Goal: Transaction & Acquisition: Download file/media

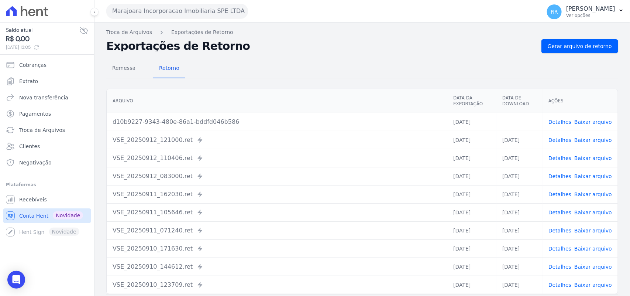
click at [27, 217] on span "Conta Hent" at bounding box center [33, 215] width 29 height 7
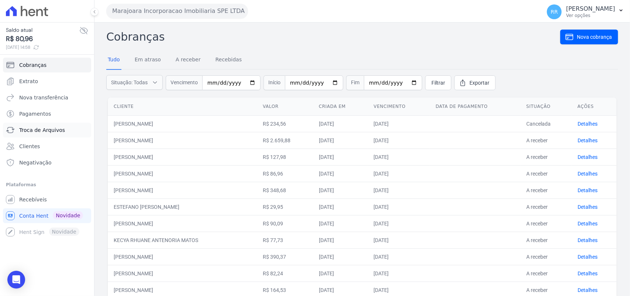
click at [52, 127] on span "Troca de Arquivos" at bounding box center [42, 129] width 46 height 7
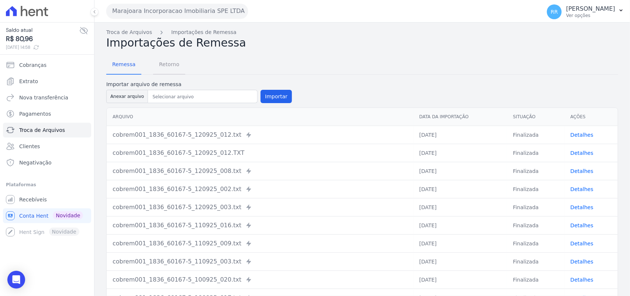
click at [155, 64] on span "Retorno" at bounding box center [169, 64] width 29 height 15
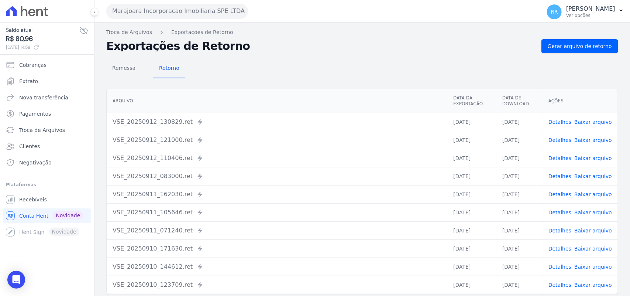
click at [165, 14] on button "Marajoara Incorporacao Imobiliaria SPE LTDA" at bounding box center [177, 11] width 142 height 15
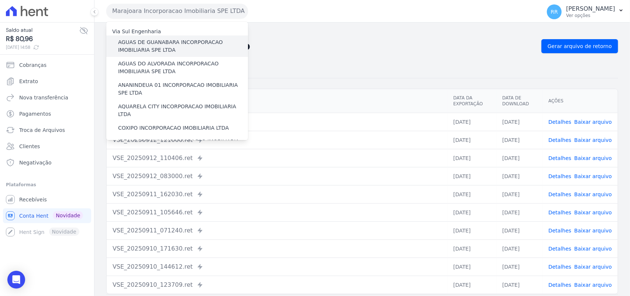
click at [158, 46] on label "AGUAS DE GUANABARA INCORPORACAO IMOBILIARIA SPE LTDA" at bounding box center [183, 46] width 130 height 16
click at [0, 0] on input "AGUAS DE GUANABARA INCORPORACAO IMOBILIARIA SPE LTDA" at bounding box center [0, 0] width 0 height 0
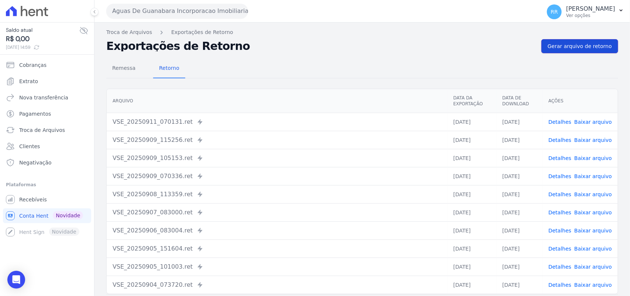
click at [599, 50] on span "Gerar arquivo de retorno" at bounding box center [580, 45] width 64 height 7
drag, startPoint x: 617, startPoint y: 52, endPoint x: 581, endPoint y: 45, distance: 36.4
click at [606, 51] on div "Não há itens para serem exportados Troca de [GEOGRAPHIC_DATA] Exportações de Re…" at bounding box center [363, 175] width 536 height 304
click at [581, 45] on span "Gerar arquivo de retorno" at bounding box center [580, 45] width 64 height 7
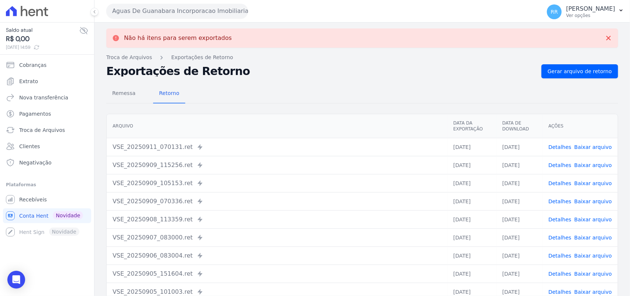
click at [199, 12] on button "Aguas De Guanabara Incorporacao Imobiliaria SPE LTDA" at bounding box center [177, 11] width 142 height 15
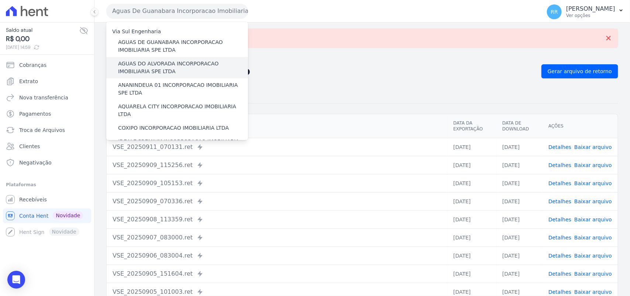
click at [146, 65] on label "AGUAS DO ALVORADA INCORPORACAO IMOBILIARIA SPE LTDA" at bounding box center [183, 68] width 130 height 16
click at [0, 0] on input "AGUAS DO ALVORADA INCORPORACAO IMOBILIARIA SPE LTDA" at bounding box center [0, 0] width 0 height 0
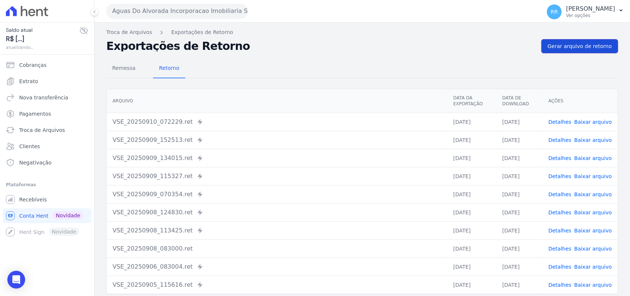
click at [559, 50] on span "Gerar arquivo de retorno" at bounding box center [580, 45] width 64 height 7
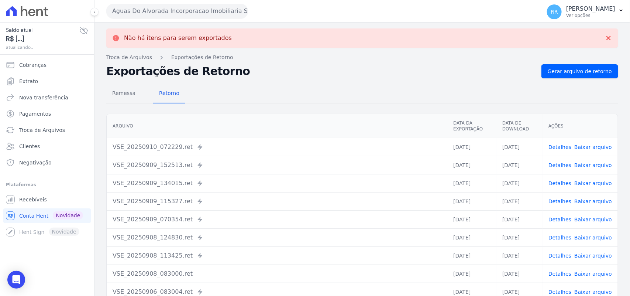
click at [191, 10] on button "Aguas Do Alvorada Incorporacao Imobiliaria SPE LTDA" at bounding box center [177, 11] width 142 height 15
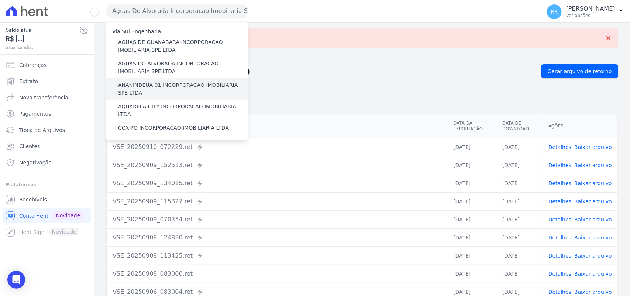
click at [157, 81] on label "ANANINDEUA 01 INCORPORACAO IMOBILIARIA SPE LTDA" at bounding box center [183, 89] width 130 height 16
click at [0, 0] on input "ANANINDEUA 01 INCORPORACAO IMOBILIARIA SPE LTDA" at bounding box center [0, 0] width 0 height 0
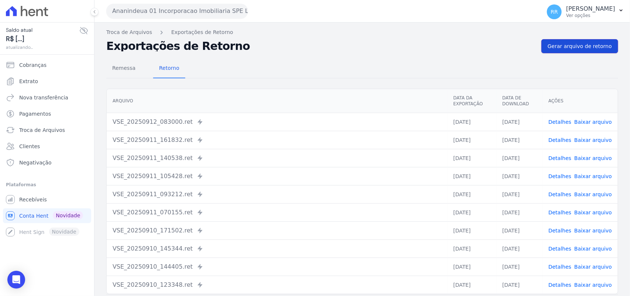
click at [585, 51] on link "Gerar arquivo de retorno" at bounding box center [580, 46] width 77 height 14
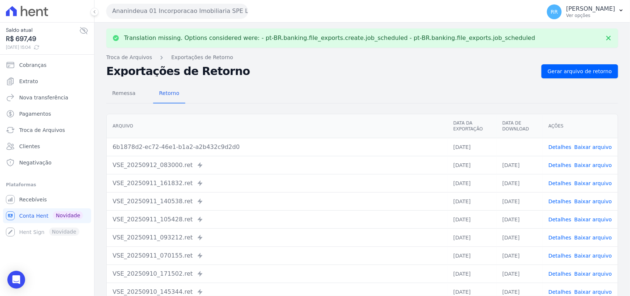
click at [592, 146] on link "Baixar arquivo" at bounding box center [594, 147] width 38 height 6
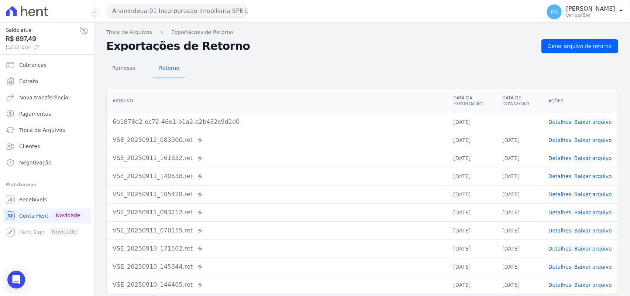
drag, startPoint x: 281, startPoint y: 55, endPoint x: 227, endPoint y: 24, distance: 62.5
click at [281, 55] on div "Remessa Retorno [GEOGRAPHIC_DATA] Data da Exportação Data de Download Ações 6b1…" at bounding box center [362, 186] width 512 height 267
click at [213, 9] on button "Ananindeua 01 Incorporacao Imobiliaria SPE LTDA" at bounding box center [177, 11] width 142 height 15
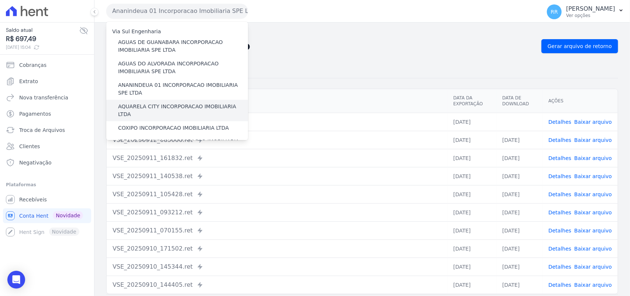
click at [134, 107] on label "AQUARELA CITY INCORPORACAO IMOBILIARIA LTDA" at bounding box center [183, 111] width 130 height 16
click at [0, 0] on input "AQUARELA CITY INCORPORACAO IMOBILIARIA LTDA" at bounding box center [0, 0] width 0 height 0
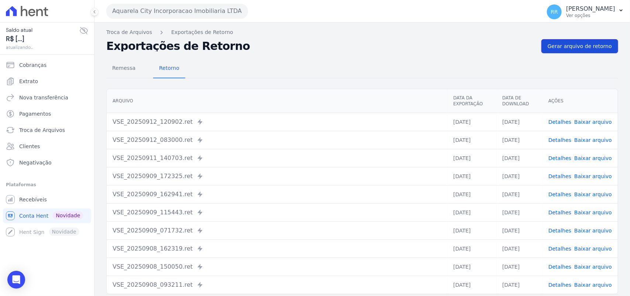
click at [600, 42] on span "Gerar arquivo de retorno" at bounding box center [580, 45] width 64 height 7
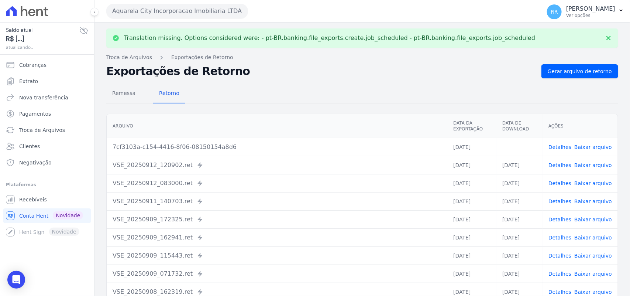
click at [588, 148] on link "Baixar arquivo" at bounding box center [594, 147] width 38 height 6
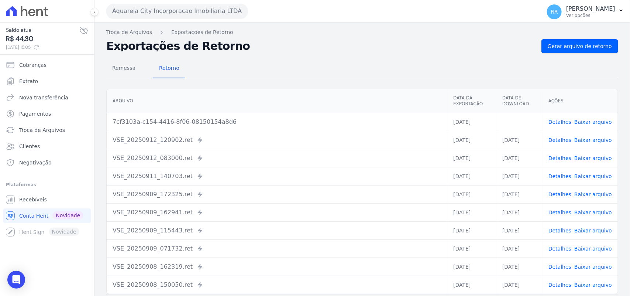
click at [304, 54] on div "Remessa Retorno [GEOGRAPHIC_DATA] Data da Exportação Data de Download Ações 7cf…" at bounding box center [362, 186] width 512 height 267
click at [165, 8] on button "Aquarela City Incorporacao Imobiliaria LTDA" at bounding box center [177, 11] width 142 height 15
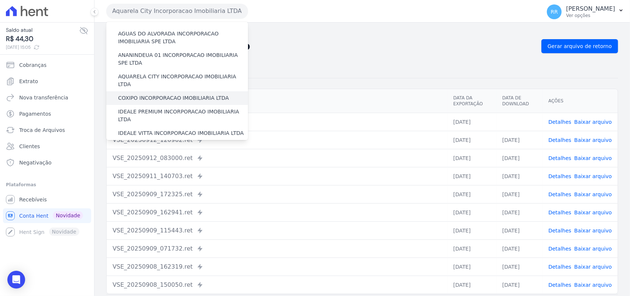
scroll to position [31, 0]
click at [153, 93] on label "COXIPO INCORPORACAO IMOBILIARIA LTDA" at bounding box center [173, 97] width 111 height 8
click at [0, 0] on input "COXIPO INCORPORACAO IMOBILIARIA LTDA" at bounding box center [0, 0] width 0 height 0
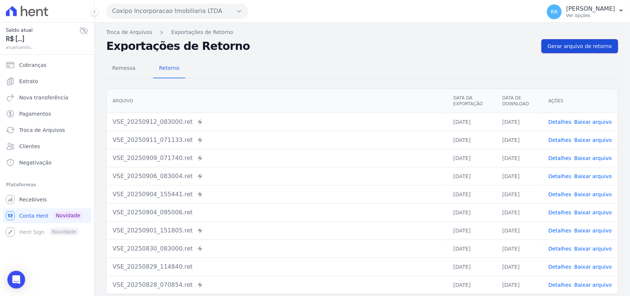
click at [582, 52] on link "Gerar arquivo de retorno" at bounding box center [580, 46] width 77 height 14
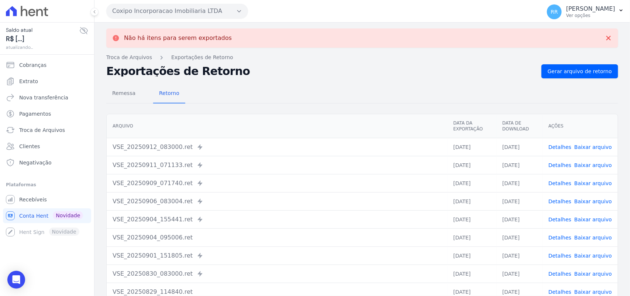
click at [171, 12] on button "Coxipo Incorporacao Imobiliaria LTDA" at bounding box center [177, 11] width 142 height 15
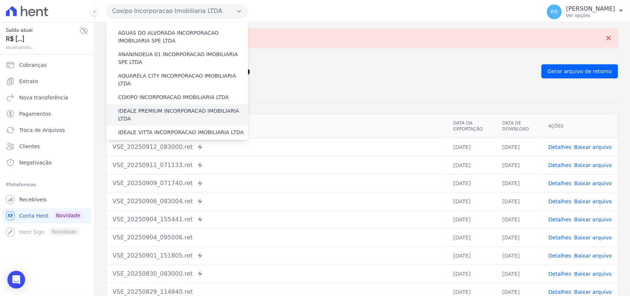
click at [143, 107] on label "IDEALE PREMIUM INCORPORACAO IMOBILIARIA LTDA" at bounding box center [183, 115] width 130 height 16
click at [0, 0] on input "IDEALE PREMIUM INCORPORACAO IMOBILIARIA LTDA" at bounding box center [0, 0] width 0 height 0
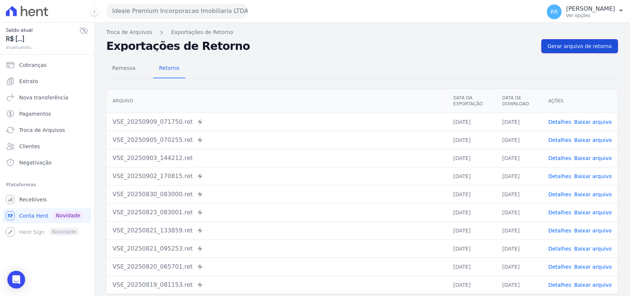
click at [568, 49] on span "Gerar arquivo de retorno" at bounding box center [580, 45] width 64 height 7
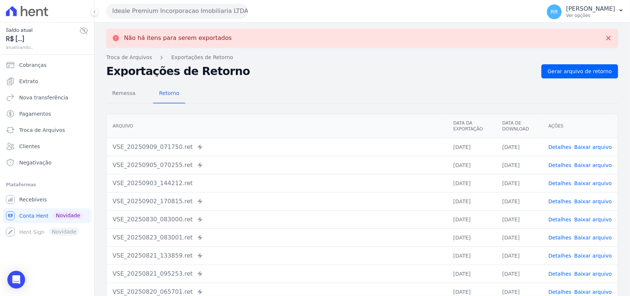
click at [178, 8] on button "Ideale Premium Incorporacao Imobiliaria LTDA" at bounding box center [177, 11] width 142 height 15
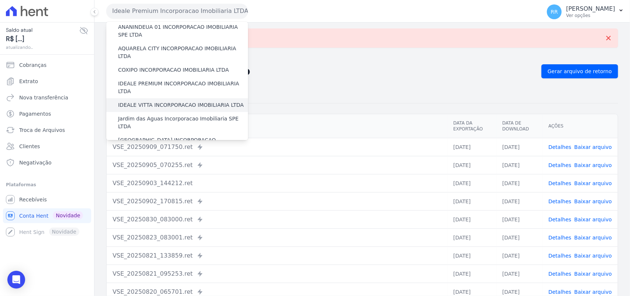
scroll to position [61, 0]
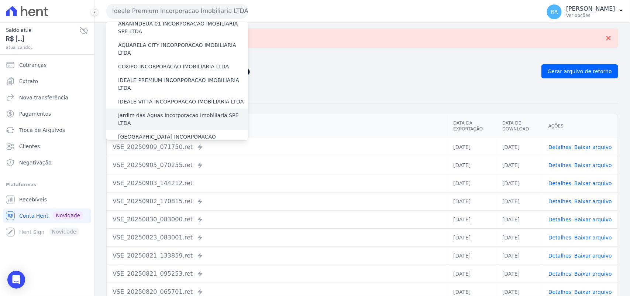
click at [148, 112] on label "Jardim das Aguas Incorporacao Imobiliaria SPE LTDA" at bounding box center [183, 120] width 130 height 16
click at [0, 0] on input "Jardim das Aguas Incorporacao Imobiliaria SPE LTDA" at bounding box center [0, 0] width 0 height 0
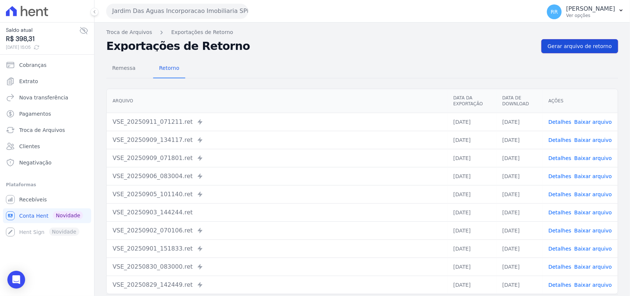
click at [576, 50] on link "Gerar arquivo de retorno" at bounding box center [580, 46] width 77 height 14
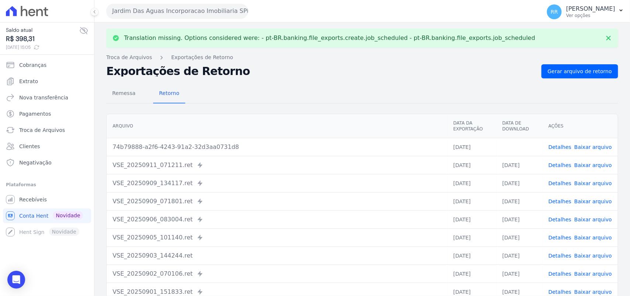
click at [583, 146] on link "Baixar arquivo" at bounding box center [594, 147] width 38 height 6
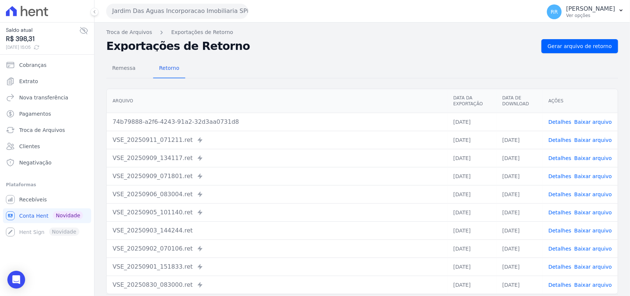
click at [271, 61] on div "Remessa Retorno" at bounding box center [362, 68] width 512 height 19
click at [175, 14] on button "Jardim Das Aguas Incorporacao Imobiliaria SPE LTDA" at bounding box center [177, 11] width 142 height 15
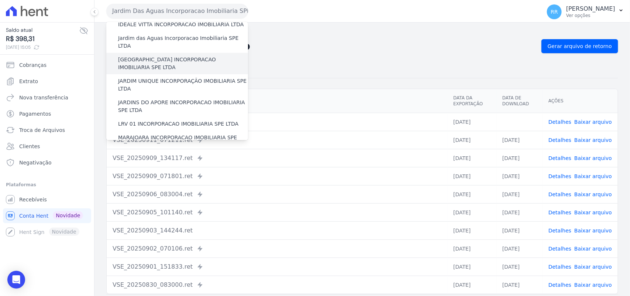
scroll to position [123, 0]
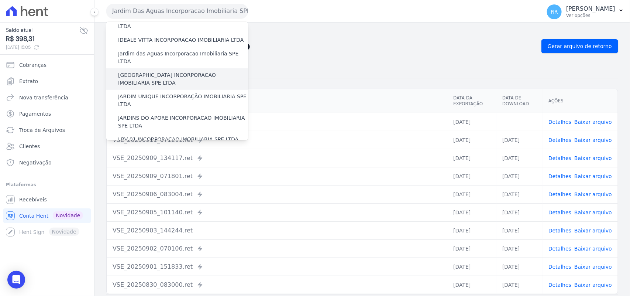
click at [150, 71] on label "[GEOGRAPHIC_DATA] INCORPORACAO IMOBILIARIA SPE LTDA" at bounding box center [183, 79] width 130 height 16
click at [0, 0] on input "[GEOGRAPHIC_DATA] INCORPORACAO IMOBILIARIA SPE LTDA" at bounding box center [0, 0] width 0 height 0
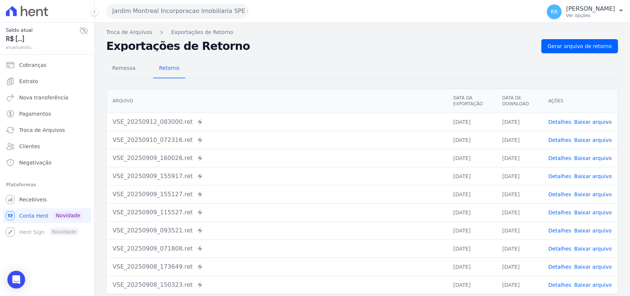
click at [549, 38] on div "Troca de Arquivos Exportações de Retorno Exportações de Retorno Gerar arquivo d…" at bounding box center [363, 175] width 536 height 304
click at [549, 39] on link "Gerar arquivo de retorno" at bounding box center [580, 46] width 77 height 14
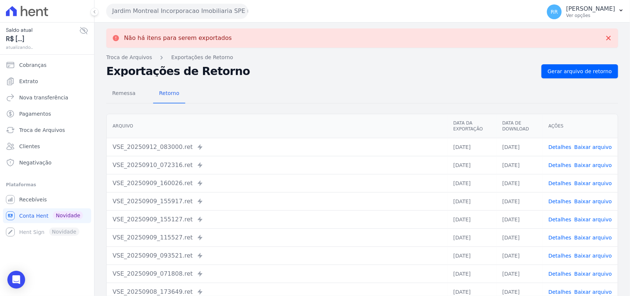
click at [162, 17] on button "Jardim Montreal Incorporacao Imobiliaria SPE LTDA" at bounding box center [177, 11] width 142 height 15
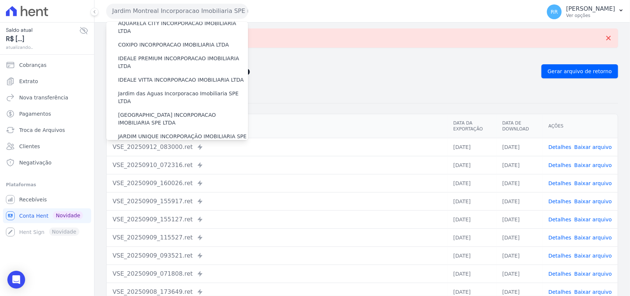
scroll to position [92, 0]
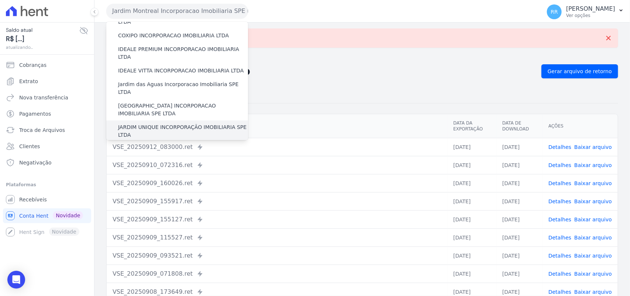
click at [147, 123] on label "JARDIM UNIQUE INCORPORAÇÃO IMOBILIARIA SPE LTDA" at bounding box center [183, 131] width 130 height 16
click at [0, 0] on input "JARDIM UNIQUE INCORPORAÇÃO IMOBILIARIA SPE LTDA" at bounding box center [0, 0] width 0 height 0
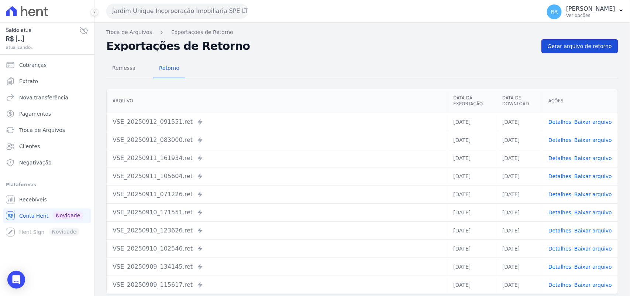
click at [567, 47] on span "Gerar arquivo de retorno" at bounding box center [580, 45] width 64 height 7
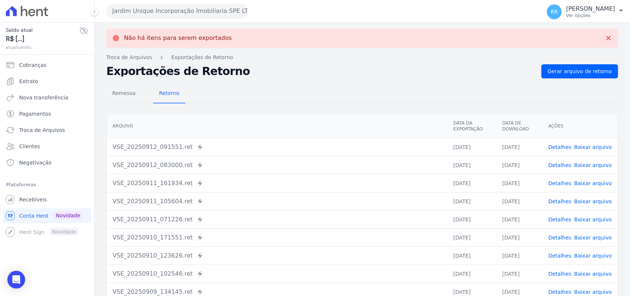
click at [189, 14] on button "Jardim Unique Incorporação Imobiliaria SPE LTDA" at bounding box center [177, 11] width 142 height 15
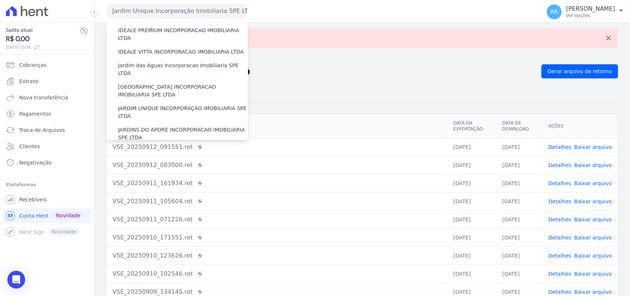
scroll to position [138, 0]
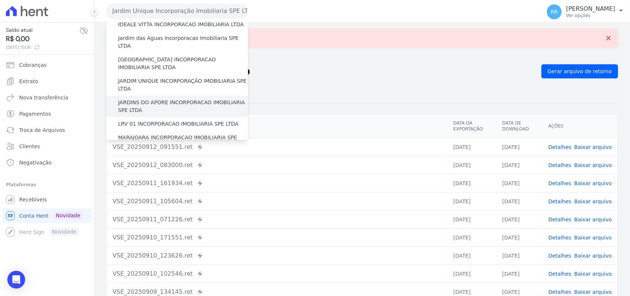
click at [139, 99] on label "JARDINS DO APORE INCORPORACAO IMOBILIARIA SPE LTDA" at bounding box center [183, 107] width 130 height 16
click at [0, 0] on input "JARDINS DO APORE INCORPORACAO IMOBILIARIA SPE LTDA" at bounding box center [0, 0] width 0 height 0
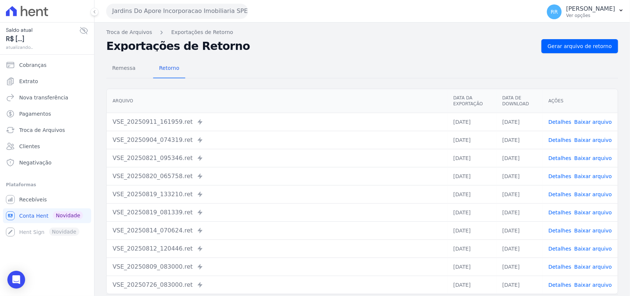
click at [605, 55] on div "Remessa Retorno [GEOGRAPHIC_DATA] Data da Exportação Data de Download Ações VSE…" at bounding box center [362, 186] width 512 height 267
click at [605, 52] on link "Gerar arquivo de retorno" at bounding box center [580, 46] width 77 height 14
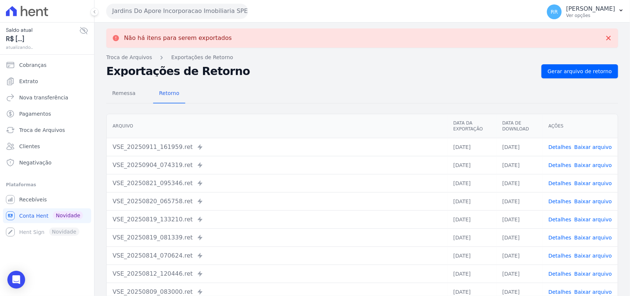
click at [163, 14] on button "Jardins Do Apore Incorporacao Imobiliaria SPE LTDA" at bounding box center [177, 11] width 142 height 15
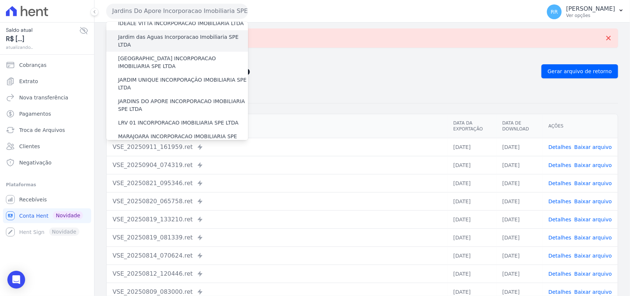
scroll to position [154, 0]
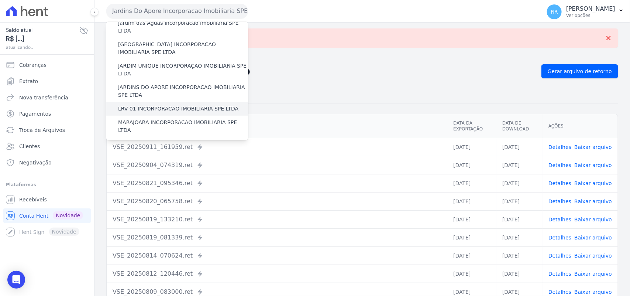
click at [148, 105] on label "LRV 01 INCORPORACAO IMOBILIARIA SPE LTDA" at bounding box center [178, 109] width 120 height 8
click at [0, 0] on input "LRV 01 INCORPORACAO IMOBILIARIA SPE LTDA" at bounding box center [0, 0] width 0 height 0
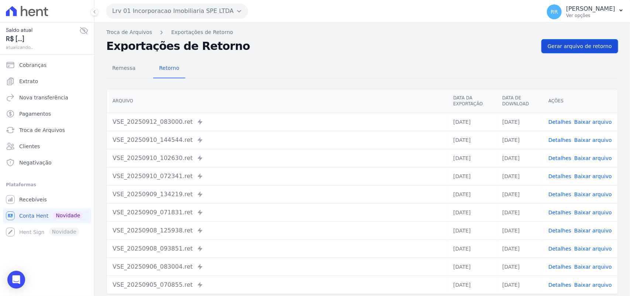
drag, startPoint x: 569, startPoint y: 56, endPoint x: 572, endPoint y: 50, distance: 6.3
click at [569, 54] on div "Remessa Retorno [GEOGRAPHIC_DATA] Data da Exportação Data de Download Ações VSE…" at bounding box center [362, 186] width 512 height 267
click at [573, 47] on span "Gerar arquivo de retorno" at bounding box center [580, 45] width 64 height 7
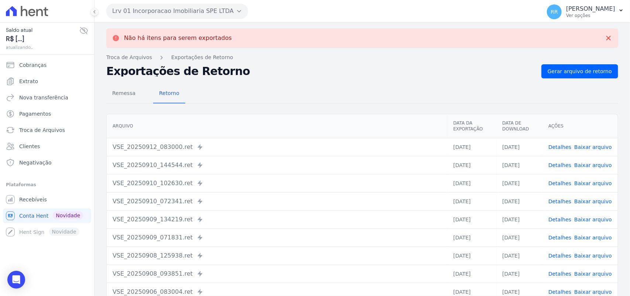
click at [157, 14] on button "Lrv 01 Incorporacao Imobiliaria SPE LTDA" at bounding box center [177, 11] width 142 height 15
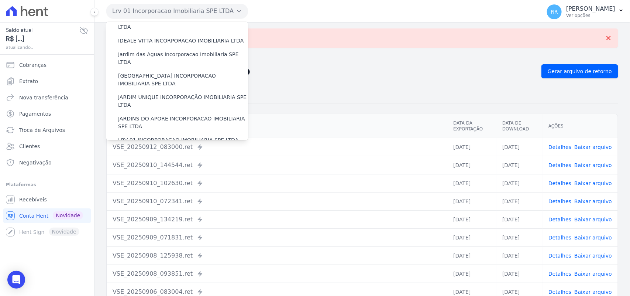
scroll to position [185, 0]
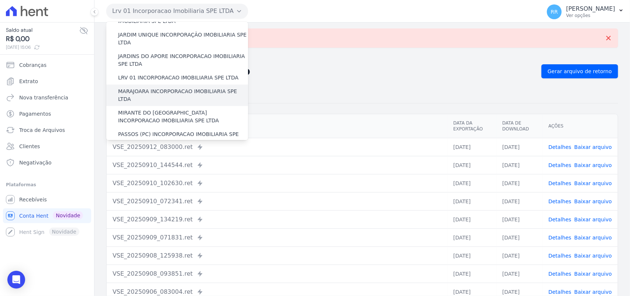
click at [135, 88] on label "MARAJOARA INCORPORACAO IMOBILIARIA SPE LTDA" at bounding box center [183, 96] width 130 height 16
click at [0, 0] on input "MARAJOARA INCORPORACAO IMOBILIARIA SPE LTDA" at bounding box center [0, 0] width 0 height 0
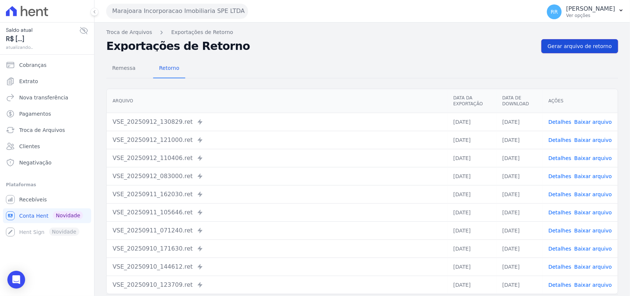
click at [561, 48] on span "Gerar arquivo de retorno" at bounding box center [580, 45] width 64 height 7
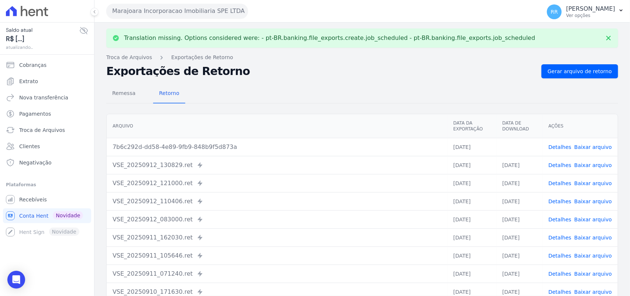
click at [591, 146] on link "Baixar arquivo" at bounding box center [594, 147] width 38 height 6
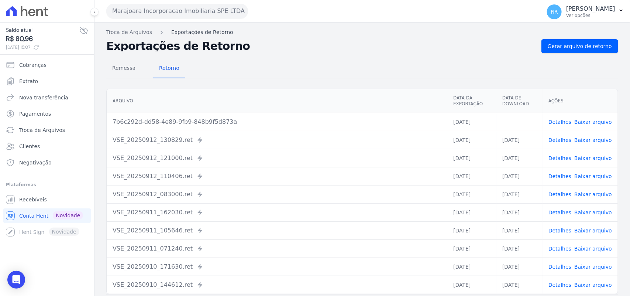
drag, startPoint x: 303, startPoint y: 52, endPoint x: 178, endPoint y: 34, distance: 126.8
click at [303, 52] on div "Exportações de Retorno Gerar arquivo de retorno" at bounding box center [362, 46] width 512 height 14
click at [172, 11] on button "Marajoara Incorporacao Imobiliaria SPE LTDA" at bounding box center [177, 11] width 142 height 15
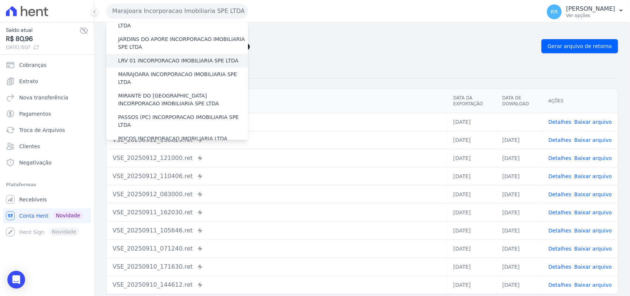
scroll to position [199, 0]
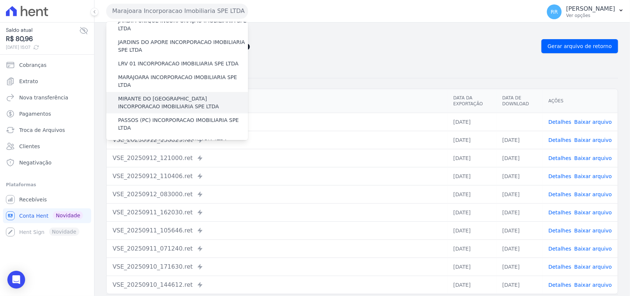
click at [143, 95] on label "MIRANTE DO [GEOGRAPHIC_DATA] INCORPORACAO IMOBILIARIA SPE LTDA" at bounding box center [183, 103] width 130 height 16
click at [0, 0] on input "MIRANTE DO [GEOGRAPHIC_DATA] INCORPORACAO IMOBILIARIA SPE LTDA" at bounding box center [0, 0] width 0 height 0
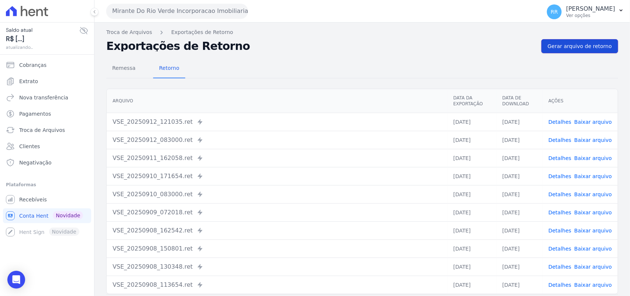
click at [573, 51] on link "Gerar arquivo de retorno" at bounding box center [580, 46] width 77 height 14
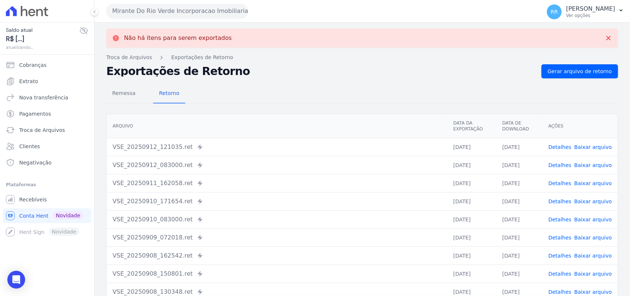
click at [159, 11] on button "Mirante Do Rio Verde Incorporacao Imobiliaria SPE LTDA" at bounding box center [177, 11] width 142 height 15
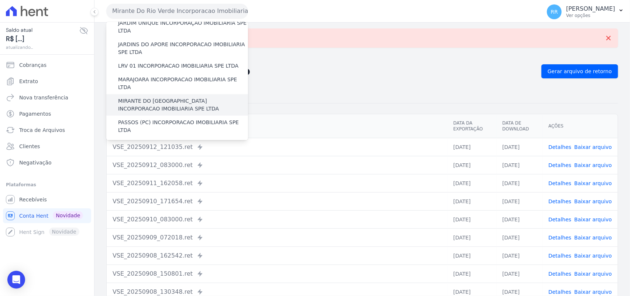
scroll to position [200, 0]
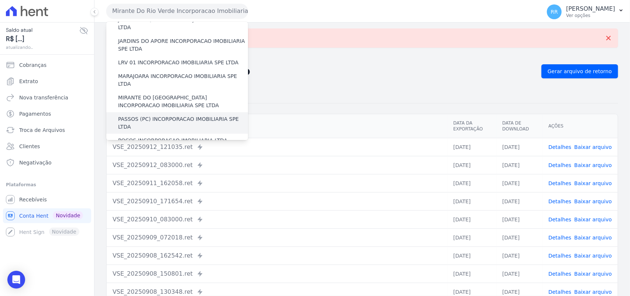
click at [136, 115] on label "PASSOS (PC) INCORPORACAO IMOBILIARIA SPE LTDA" at bounding box center [183, 123] width 130 height 16
click at [0, 0] on input "PASSOS (PC) INCORPORACAO IMOBILIARIA SPE LTDA" at bounding box center [0, 0] width 0 height 0
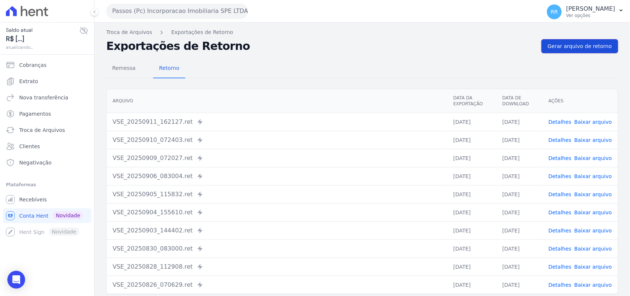
click at [562, 51] on link "Gerar arquivo de retorno" at bounding box center [580, 46] width 77 height 14
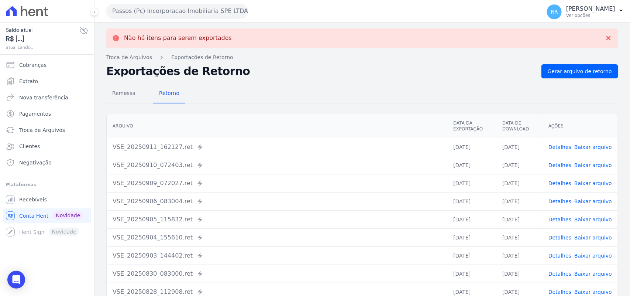
click at [186, 16] on button "Passos (Pc) Incorporacao Imobiliaria SPE LTDA" at bounding box center [177, 11] width 142 height 15
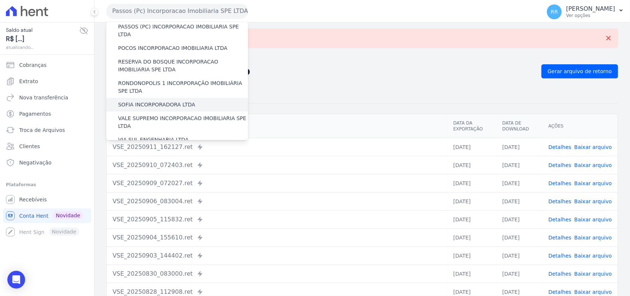
scroll to position [277, 0]
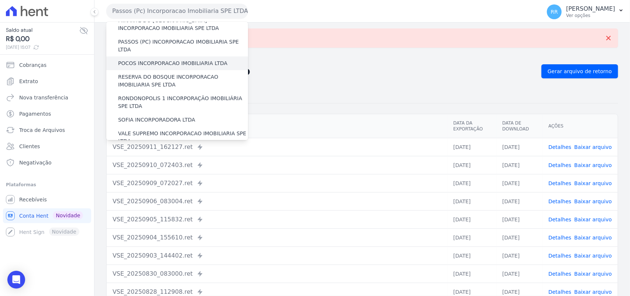
click at [158, 59] on label "POCOS INCORPORACAO IMOBILIARIA LTDA" at bounding box center [172, 63] width 109 height 8
click at [0, 0] on input "POCOS INCORPORACAO IMOBILIARIA LTDA" at bounding box center [0, 0] width 0 height 0
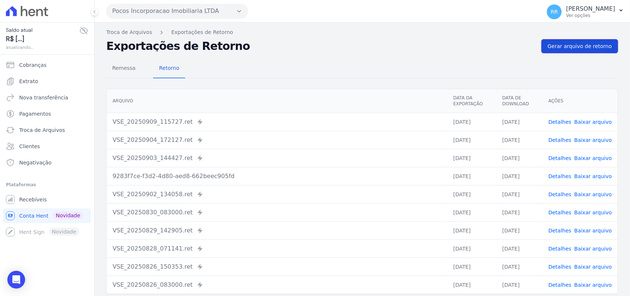
click at [589, 49] on span "Gerar arquivo de retorno" at bounding box center [580, 45] width 64 height 7
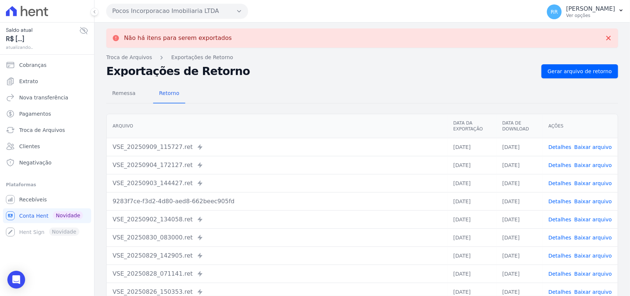
click at [136, 10] on button "Pocos Incorporacao Imobiliaria LTDA" at bounding box center [177, 11] width 142 height 15
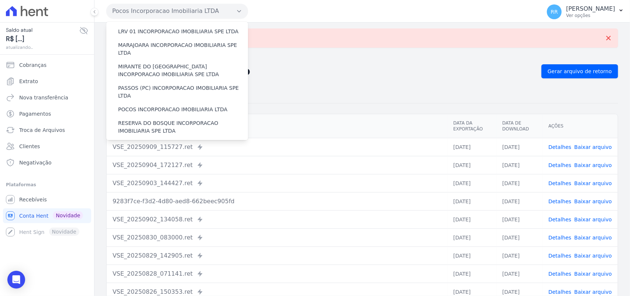
scroll to position [246, 0]
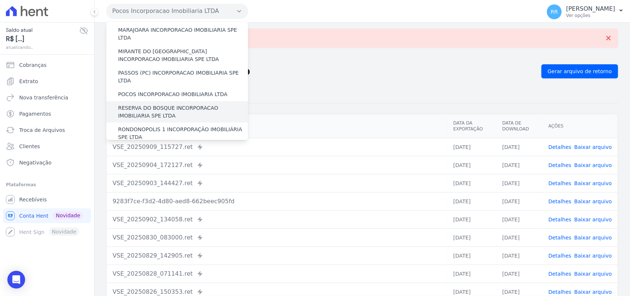
click at [158, 104] on label "RESERVA DO BOSQUE INCORPORACAO IMOBILIARIA SPE LTDA" at bounding box center [183, 112] width 130 height 16
click at [0, 0] on input "RESERVA DO BOSQUE INCORPORACAO IMOBILIARIA SPE LTDA" at bounding box center [0, 0] width 0 height 0
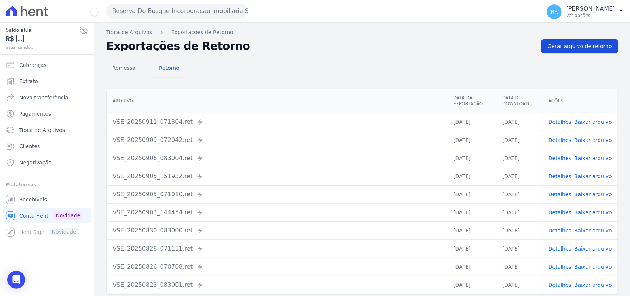
click at [566, 47] on span "Gerar arquivo de retorno" at bounding box center [580, 45] width 64 height 7
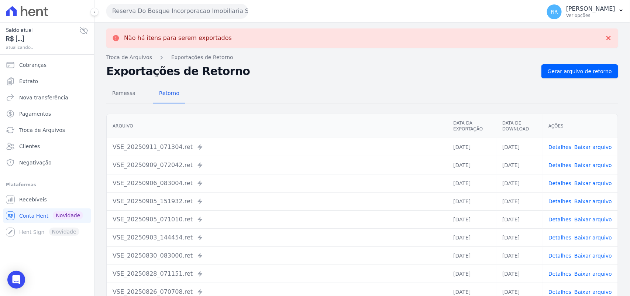
click at [175, 16] on button "Reserva Do Bosque Incorporacao Imobiliaria SPE LTDA" at bounding box center [177, 11] width 142 height 15
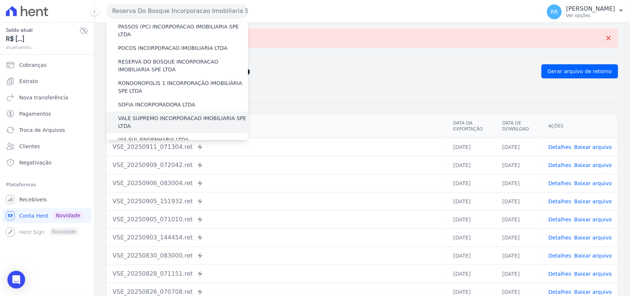
scroll to position [276, 0]
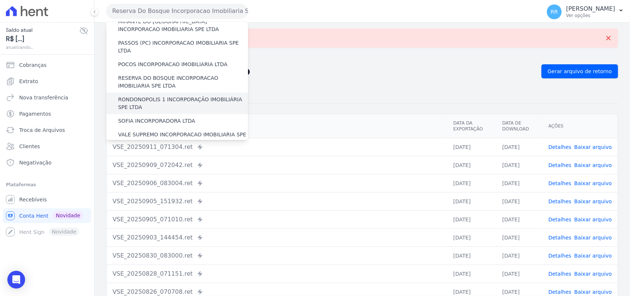
click at [149, 96] on label "RONDONOPOLIS 1 INCORPORAÇÃO IMOBILIÁRIA SPE LTDA" at bounding box center [183, 104] width 130 height 16
click at [0, 0] on input "RONDONOPOLIS 1 INCORPORAÇÃO IMOBILIÁRIA SPE LTDA" at bounding box center [0, 0] width 0 height 0
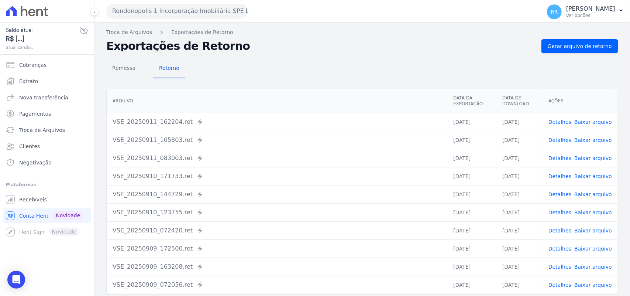
click at [578, 32] on nav "Troca de Arquivos Exportações de Retorno" at bounding box center [362, 32] width 512 height 8
click at [576, 39] on link "Gerar arquivo de retorno" at bounding box center [580, 46] width 77 height 14
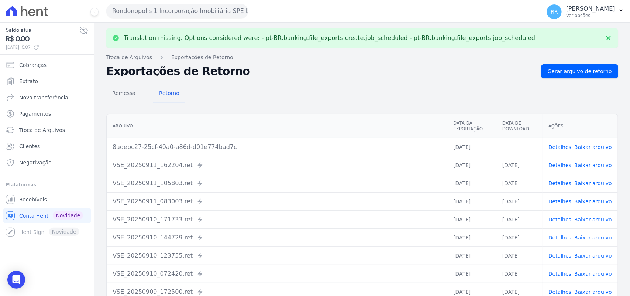
click at [592, 147] on link "Baixar arquivo" at bounding box center [594, 147] width 38 height 6
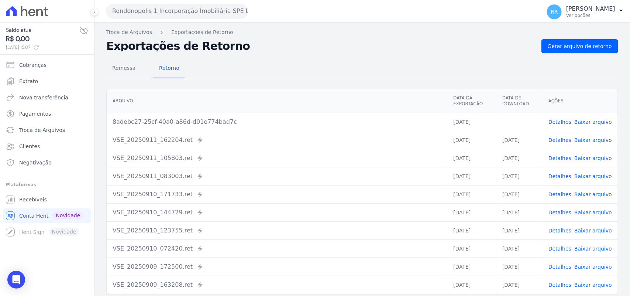
click at [245, 44] on h2 "Exportações de Retorno" at bounding box center [320, 46] width 429 height 10
click at [179, 8] on button "Rondonopolis 1 Incorporação Imobiliária SPE LTDA" at bounding box center [177, 11] width 142 height 15
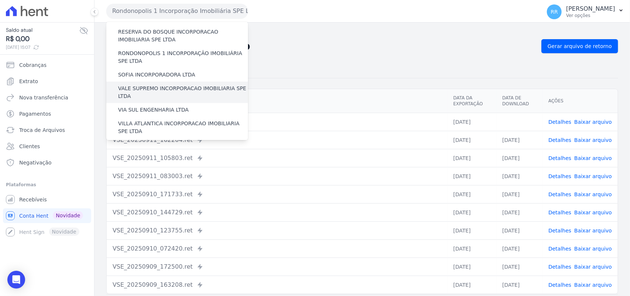
scroll to position [306, 0]
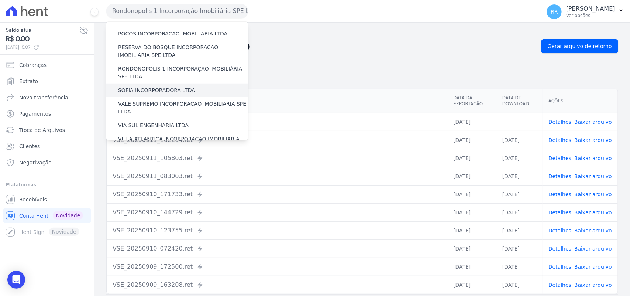
click at [153, 86] on label "SOFIA INCORPORADORA LTDA" at bounding box center [156, 90] width 77 height 8
click at [0, 0] on input "SOFIA INCORPORADORA LTDA" at bounding box center [0, 0] width 0 height 0
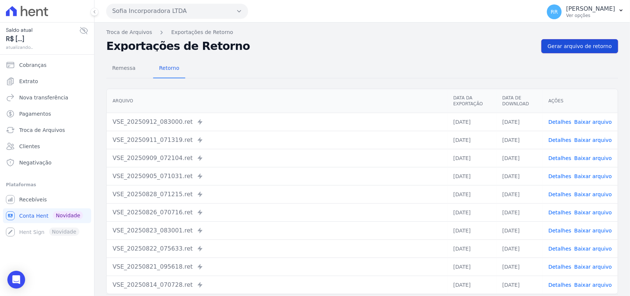
click at [603, 43] on span "Gerar arquivo de retorno" at bounding box center [580, 45] width 64 height 7
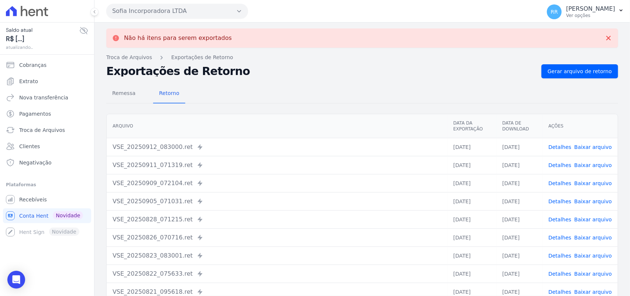
click at [182, 9] on button "Sofia Incorporadora LTDA" at bounding box center [177, 11] width 142 height 15
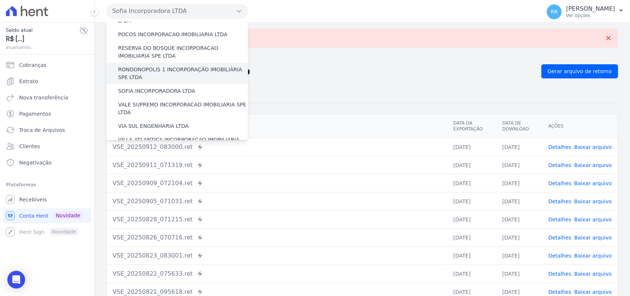
scroll to position [308, 0]
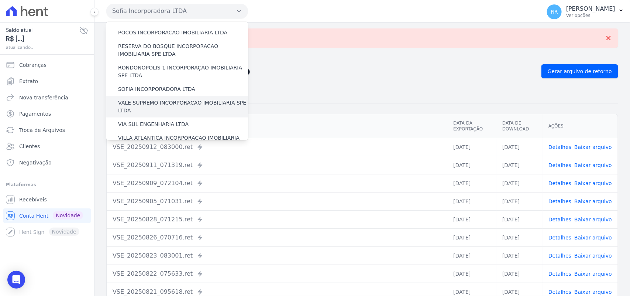
click at [146, 99] on label "VALE SUPREMO INCORPORACAO IMOBILIARIA SPE LTDA" at bounding box center [183, 107] width 130 height 16
click at [0, 0] on input "VALE SUPREMO INCORPORACAO IMOBILIARIA SPE LTDA" at bounding box center [0, 0] width 0 height 0
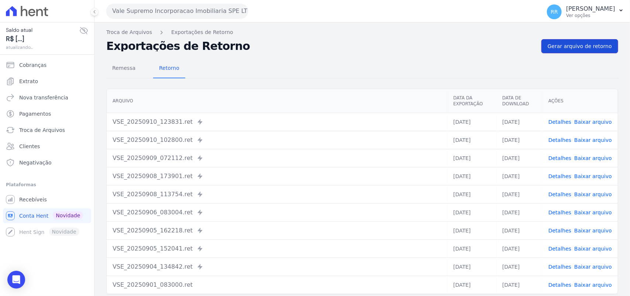
click at [576, 46] on span "Gerar arquivo de retorno" at bounding box center [580, 45] width 64 height 7
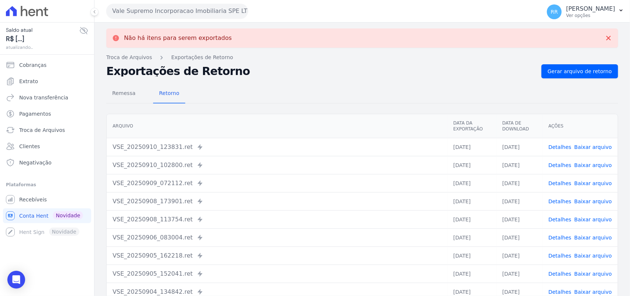
click at [153, 10] on button "Vale Supremo Incorporacao Imobiliaria SPE LTDA" at bounding box center [177, 11] width 142 height 15
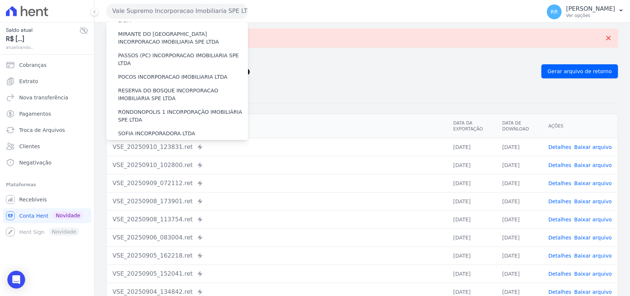
scroll to position [337, 0]
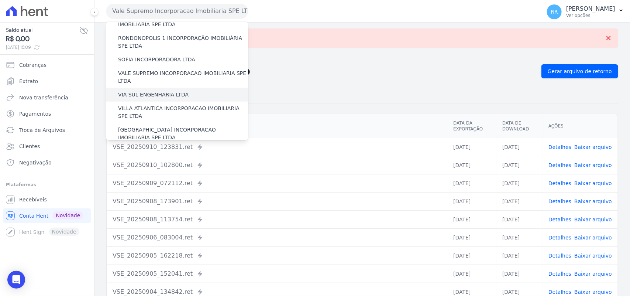
click at [159, 91] on label "VIA SUL ENGENHARIA LTDA" at bounding box center [153, 95] width 71 height 8
click at [0, 0] on input "VIA SUL ENGENHARIA LTDA" at bounding box center [0, 0] width 0 height 0
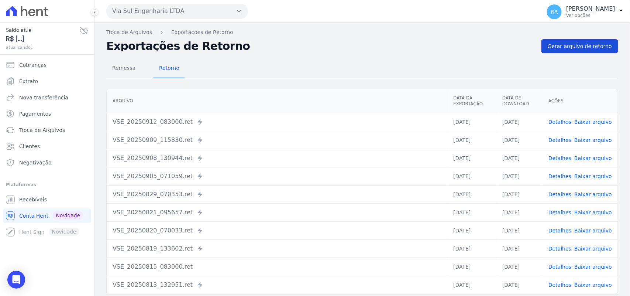
click at [564, 47] on span "Gerar arquivo de retorno" at bounding box center [580, 45] width 64 height 7
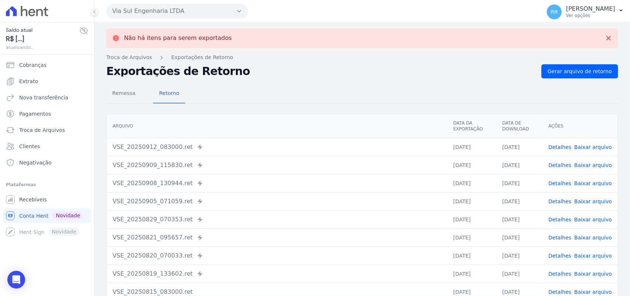
click at [147, 16] on button "Via Sul Engenharia LTDA" at bounding box center [177, 11] width 142 height 15
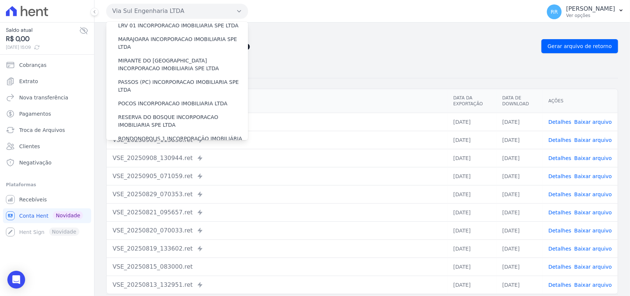
scroll to position [308, 0]
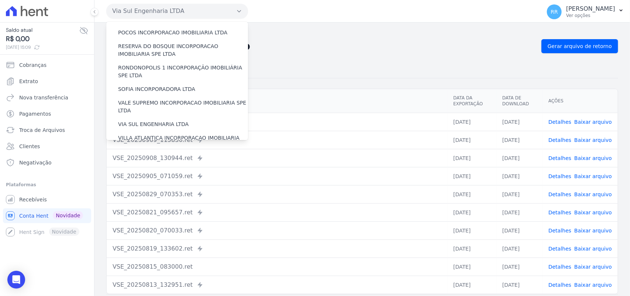
click at [498, 25] on div "Não há itens para serem exportados Troca de [GEOGRAPHIC_DATA] Exportações de Re…" at bounding box center [363, 175] width 536 height 304
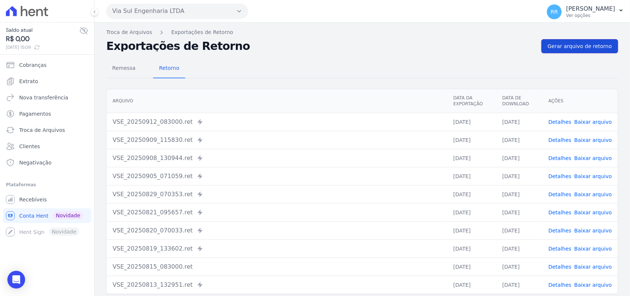
click at [591, 45] on span "Gerar arquivo de retorno" at bounding box center [580, 45] width 64 height 7
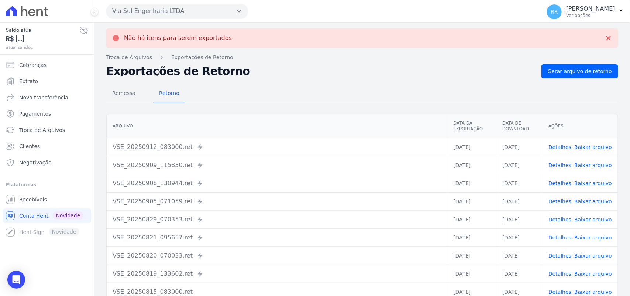
click at [141, 8] on button "Via Sul Engenharia LTDA" at bounding box center [177, 11] width 142 height 15
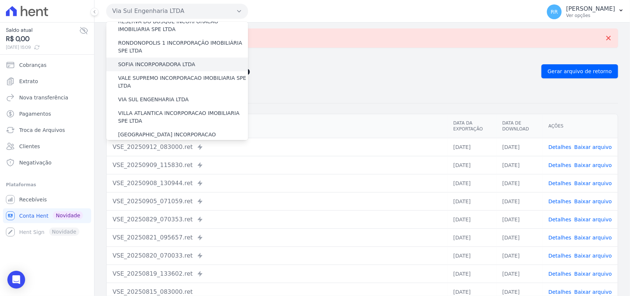
scroll to position [337, 0]
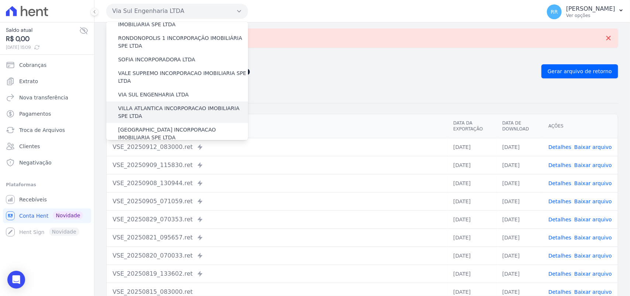
click at [153, 104] on label "VILLA ATLANTICA INCORPORACAO IMOBILIARIA SPE LTDA" at bounding box center [183, 112] width 130 height 16
click at [0, 0] on input "VILLA ATLANTICA INCORPORACAO IMOBILIARIA SPE LTDA" at bounding box center [0, 0] width 0 height 0
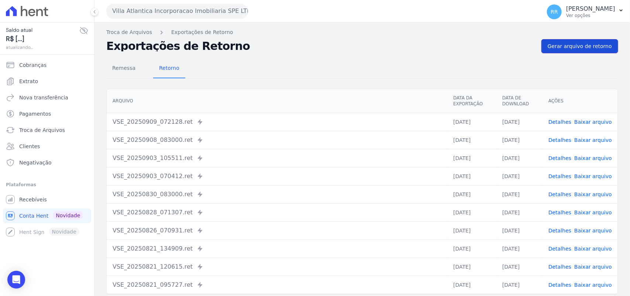
click at [580, 48] on span "Gerar arquivo de retorno" at bounding box center [580, 45] width 64 height 7
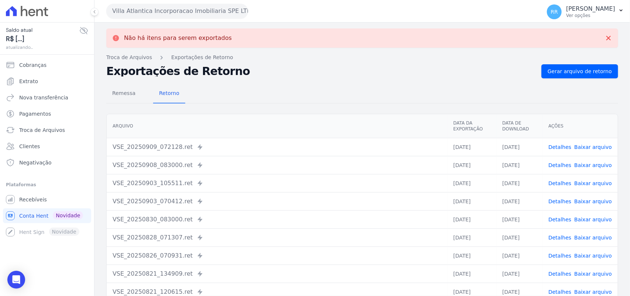
click at [187, 8] on button "Villa Atlantica Incorporacao Imobiliaria SPE LTDA" at bounding box center [177, 11] width 142 height 15
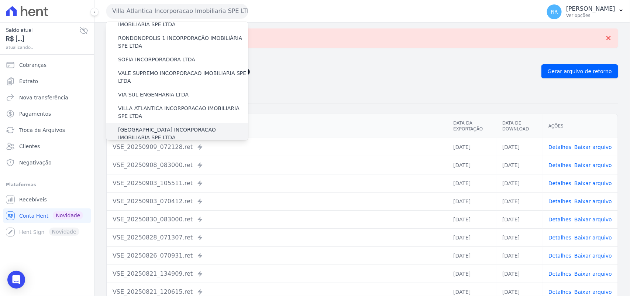
click at [142, 126] on label "[GEOGRAPHIC_DATA] INCORPORACAO IMOBILIARIA SPE LTDA" at bounding box center [183, 134] width 130 height 16
click at [0, 0] on input "[GEOGRAPHIC_DATA] INCORPORACAO IMOBILIARIA SPE LTDA" at bounding box center [0, 0] width 0 height 0
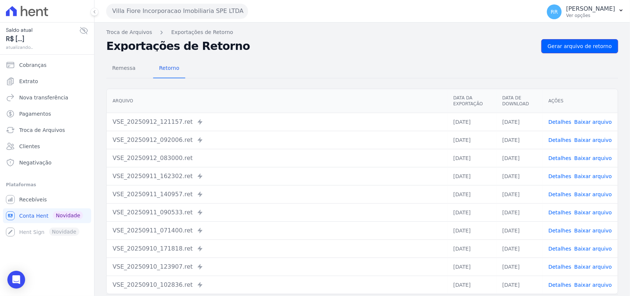
click at [586, 47] on span "Gerar arquivo de retorno" at bounding box center [580, 45] width 64 height 7
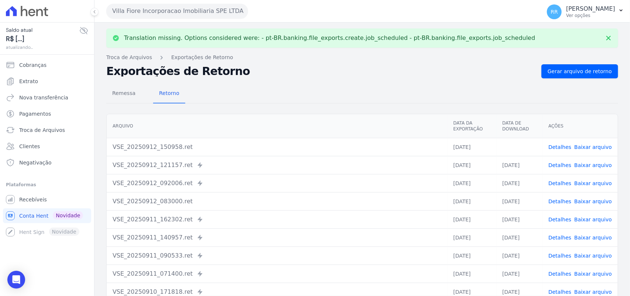
click at [599, 147] on link "Baixar arquivo" at bounding box center [594, 147] width 38 height 6
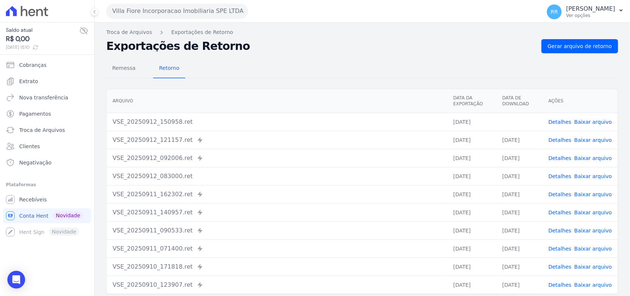
drag, startPoint x: 283, startPoint y: 86, endPoint x: 284, endPoint y: 81, distance: 4.4
click at [283, 86] on div "Arquivo Data da Exportação Data de Download Ações VSE_20250912_150958.ret [DATE…" at bounding box center [363, 191] width 536 height 211
click at [152, 12] on button "Villa Fiore Incorporacao Imobiliaria SPE LTDA" at bounding box center [177, 11] width 142 height 15
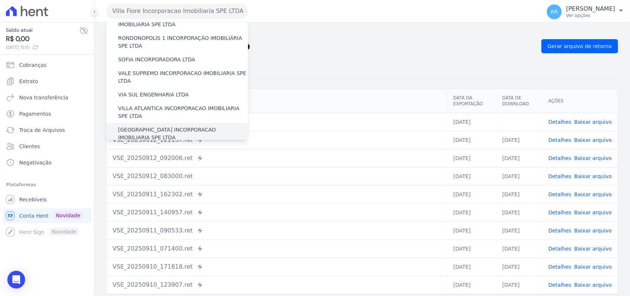
click at [163, 126] on label "[GEOGRAPHIC_DATA] INCORPORACAO IMOBILIARIA SPE LTDA" at bounding box center [183, 134] width 130 height 16
click at [0, 0] on input "[GEOGRAPHIC_DATA] INCORPORACAO IMOBILIARIA SPE LTDA" at bounding box center [0, 0] width 0 height 0
click at [157, 144] on div "VILLA TROPICAL INCORPORAÇÃO IMOBILIÁRIA SPE LTDA" at bounding box center [177, 154] width 142 height 21
click at [150, 147] on label "VILLA TROPICAL INCORPORAÇÃO IMOBILIÁRIA SPE LTDA" at bounding box center [183, 155] width 130 height 16
click at [0, 0] on input "VILLA TROPICAL INCORPORAÇÃO IMOBILIÁRIA SPE LTDA" at bounding box center [0, 0] width 0 height 0
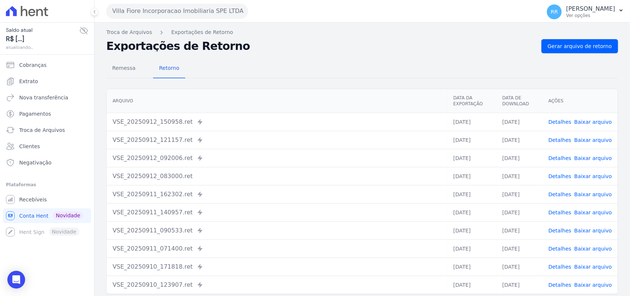
click at [145, 11] on button "Villa Fiore Incorporacao Imobiliaria SPE LTDA" at bounding box center [177, 11] width 142 height 15
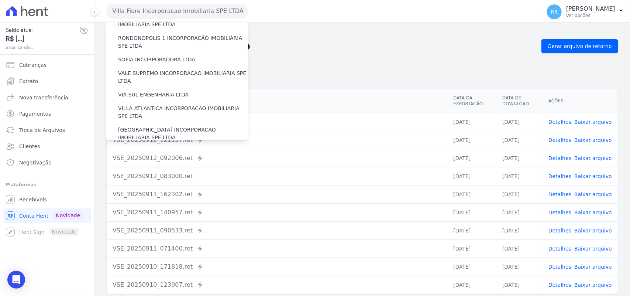
click at [150, 147] on label "VILLA TROPICAL INCORPORAÇÃO IMOBILIÁRIA SPE LTDA" at bounding box center [183, 155] width 130 height 16
click at [0, 0] on input "VILLA TROPICAL INCORPORAÇÃO IMOBILIÁRIA SPE LTDA" at bounding box center [0, 0] width 0 height 0
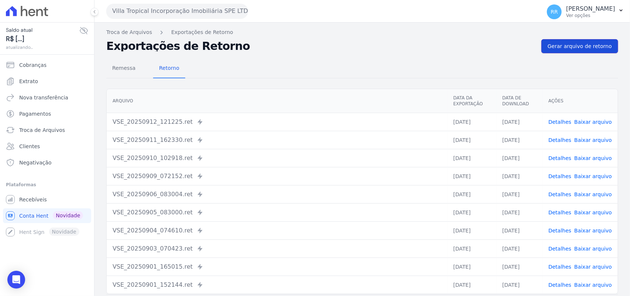
click at [576, 43] on span "Gerar arquivo de retorno" at bounding box center [580, 45] width 64 height 7
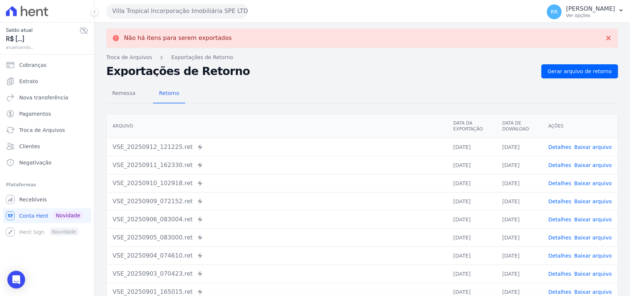
click at [151, 13] on button "Villa Tropical Incorporação Imobiliária SPE LTDA" at bounding box center [177, 11] width 142 height 15
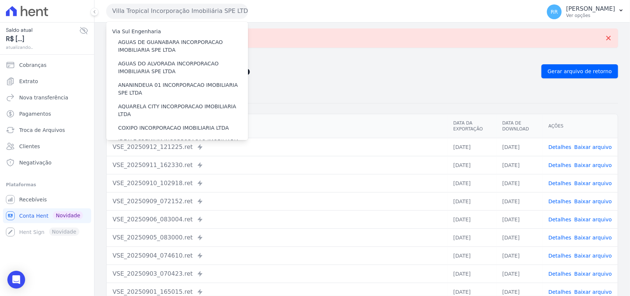
click at [345, 80] on div "Remessa Retorno [GEOGRAPHIC_DATA] Data da Exportação Data de Download Ações VSE…" at bounding box center [362, 211] width 512 height 267
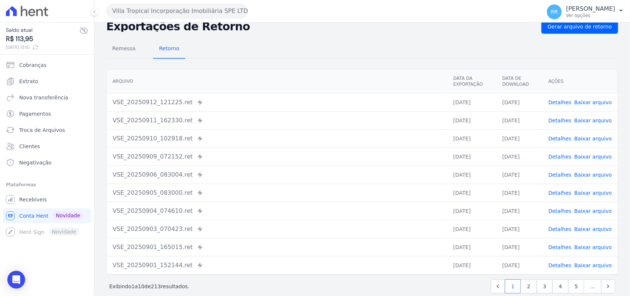
scroll to position [31, 0]
